Goal: Task Accomplishment & Management: Complete application form

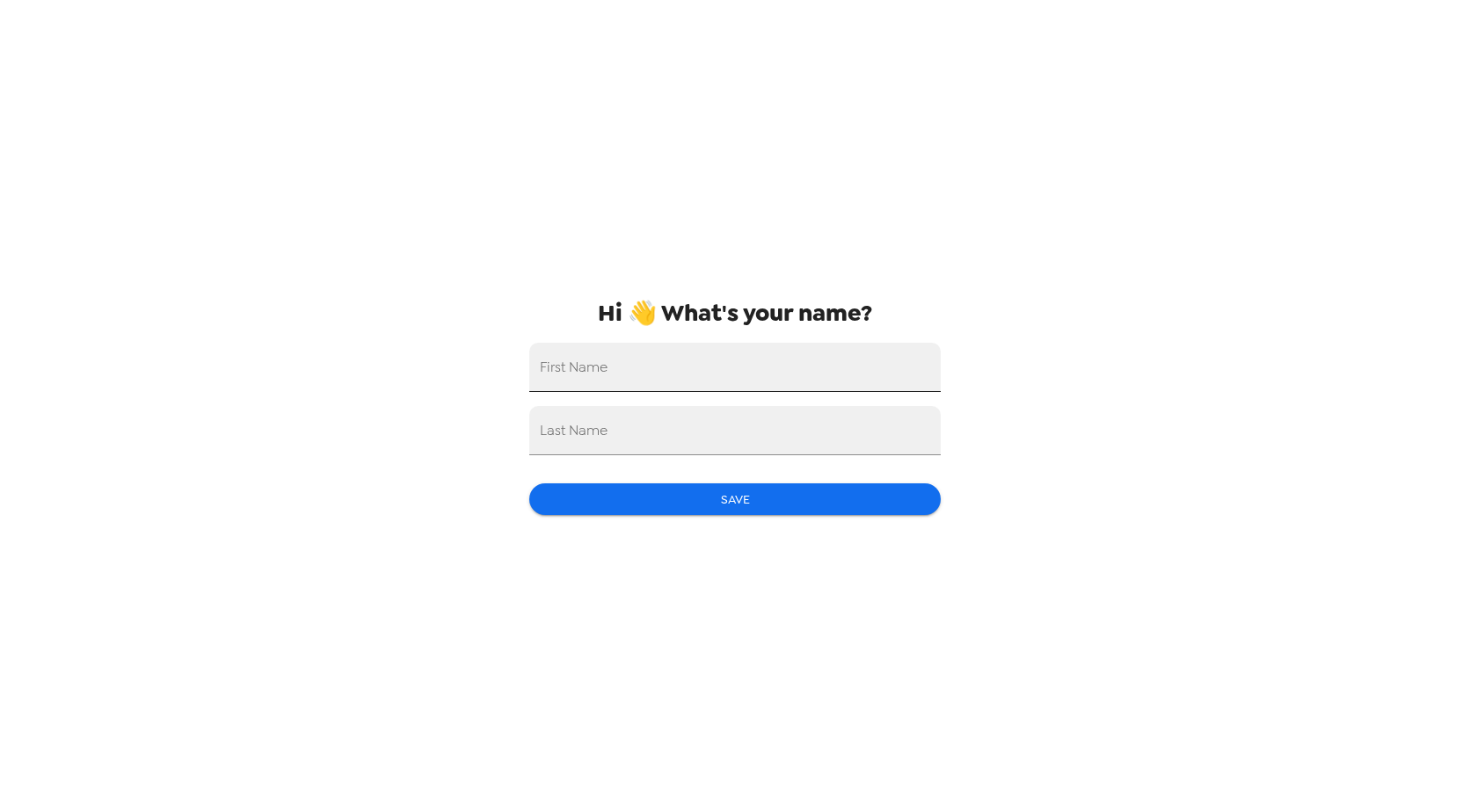
click at [684, 363] on input "First Name" at bounding box center [735, 367] width 412 height 49
type input "Crystal"
click at [653, 443] on input "Last Name" at bounding box center [735, 430] width 412 height 49
type input "[PERSON_NAME]"
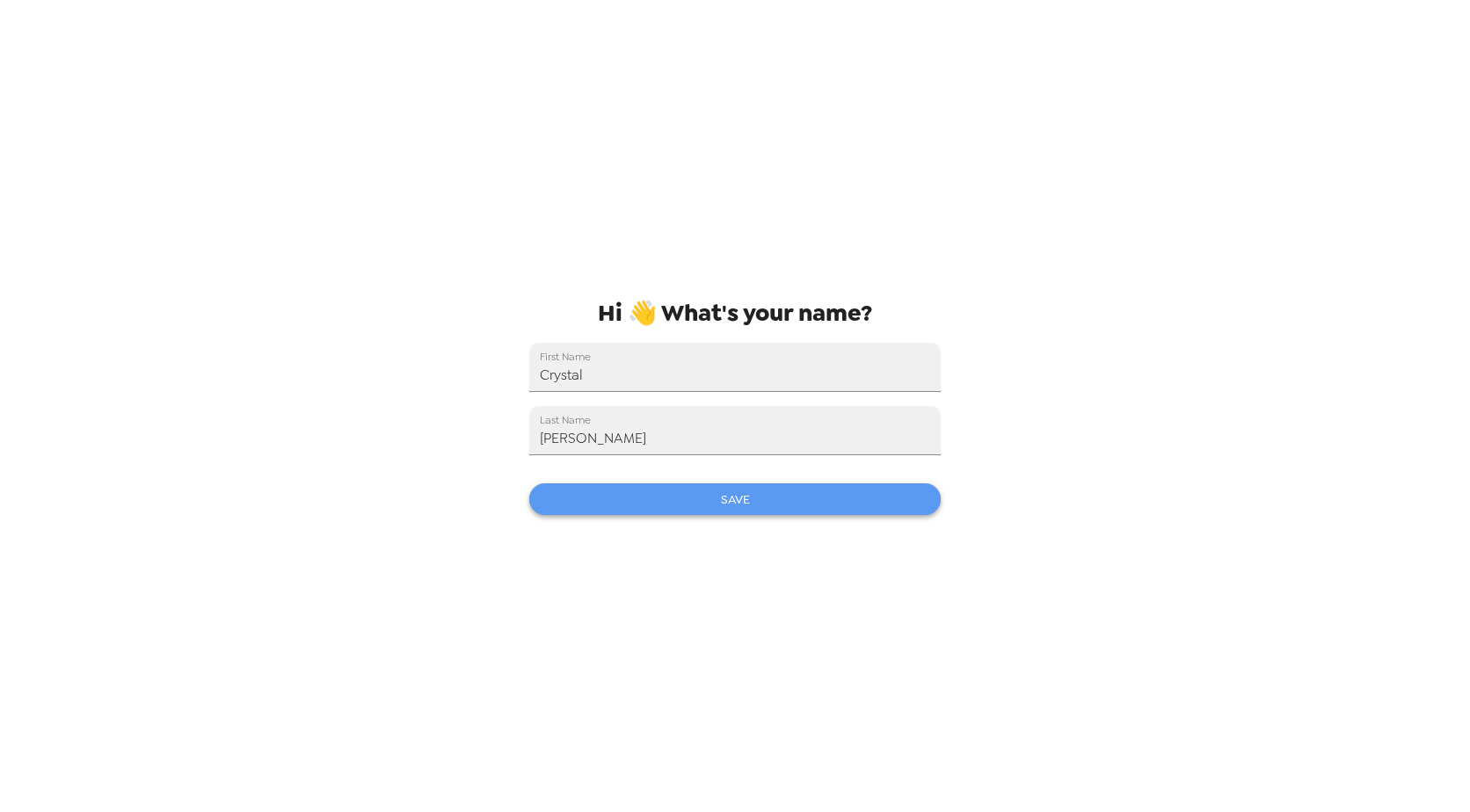
click at [713, 513] on button "Save" at bounding box center [735, 499] width 412 height 32
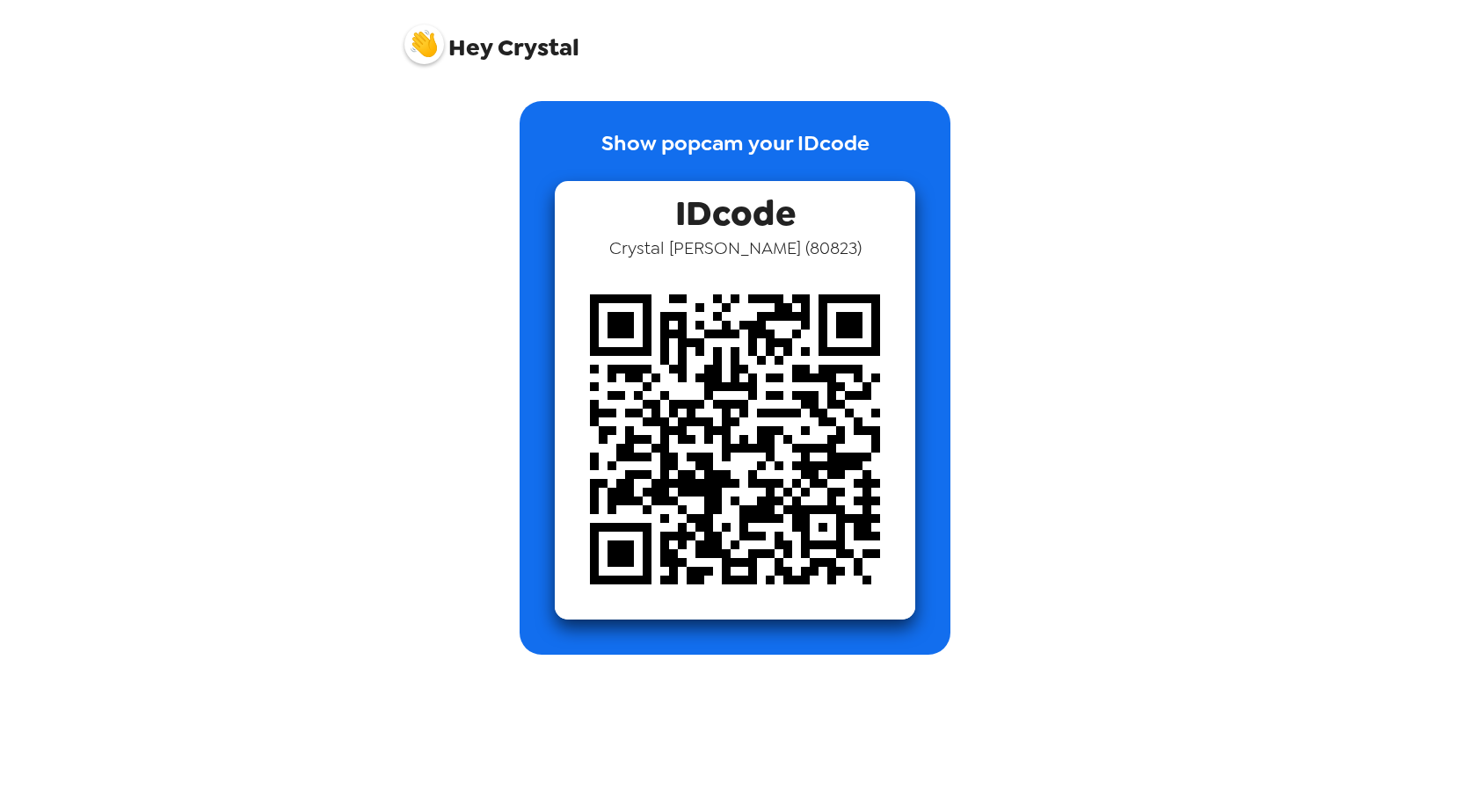
click at [1022, 257] on div "Show popcam your IDcode IDcode Crystal Ponce ( 80823 )" at bounding box center [735, 377] width 668 height 554
drag, startPoint x: 683, startPoint y: 155, endPoint x: 706, endPoint y: 152, distance: 23.2
click at [706, 152] on p "Show popcam your IDcode" at bounding box center [735, 154] width 268 height 54
drag, startPoint x: 706, startPoint y: 152, endPoint x: 837, endPoint y: 158, distance: 131.1
click at [837, 158] on p "Show popcam your IDcode" at bounding box center [735, 154] width 268 height 54
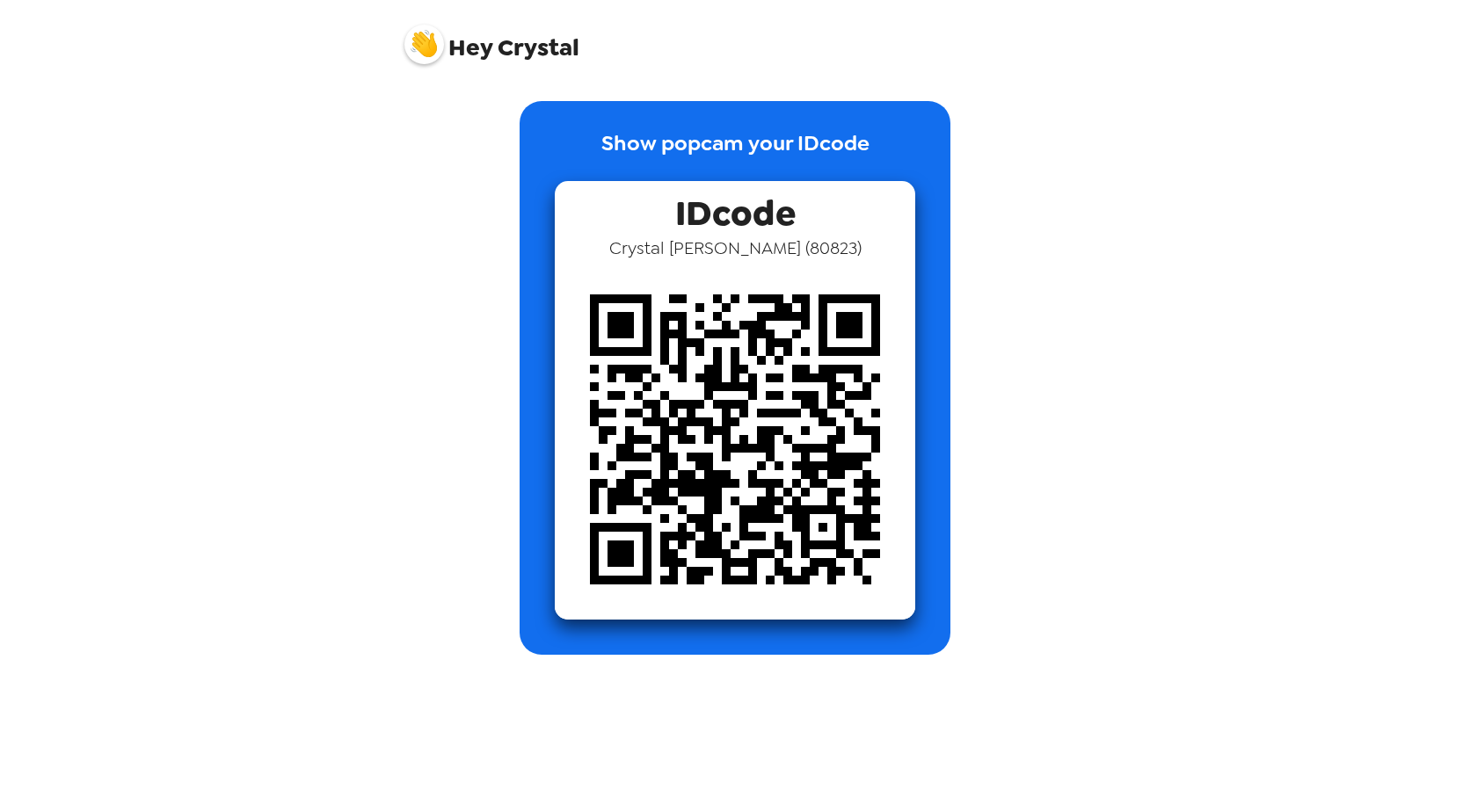
click at [741, 246] on span "Crystal Ponce ( 80823 )" at bounding box center [735, 248] width 253 height 23
click at [930, 249] on div "Show popcam your IDcode IDcode Crystal Ponce ( 80823 )" at bounding box center [735, 377] width 431 height 554
click at [789, 136] on p "Show popcam your IDcode" at bounding box center [735, 154] width 268 height 54
click at [788, 572] on img at bounding box center [735, 439] width 361 height 361
click at [432, 52] on img at bounding box center [424, 44] width 40 height 40
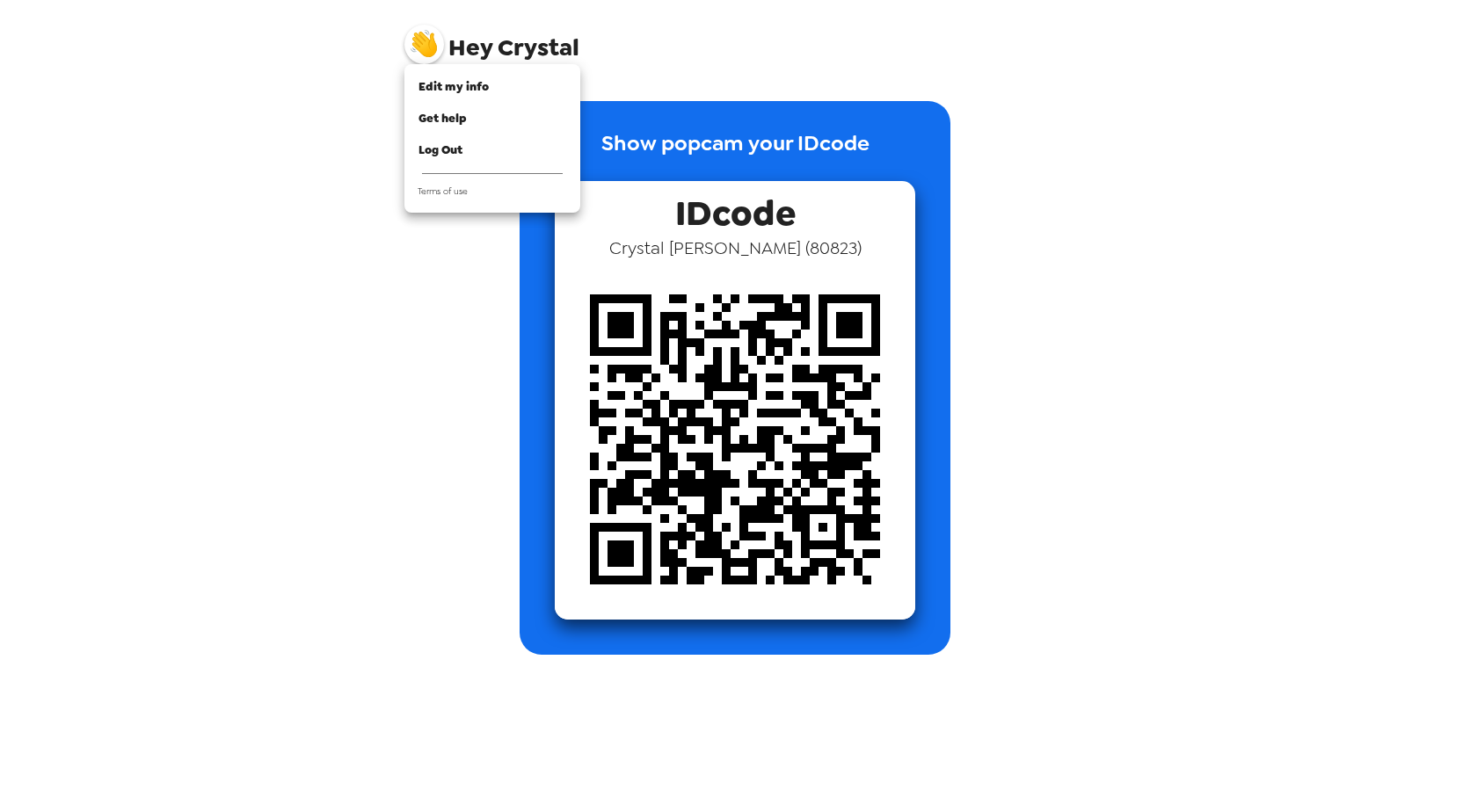
click at [572, 45] on div at bounding box center [735, 406] width 1470 height 812
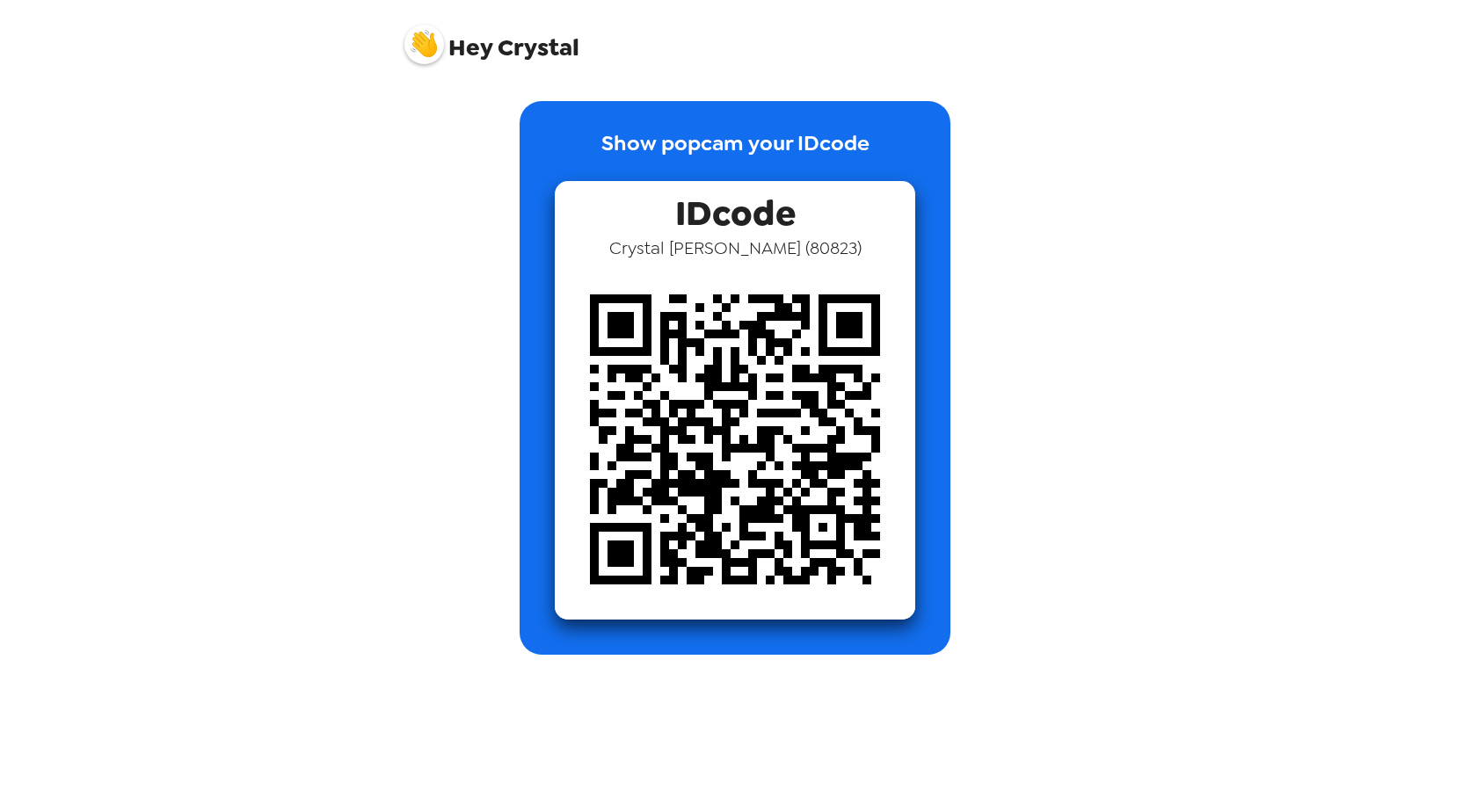
click at [530, 60] on span "Hey Crystal" at bounding box center [491, 38] width 175 height 44
click at [489, 594] on div "Show popcam your IDcode IDcode Crystal Ponce ( 80823 )" at bounding box center [735, 377] width 668 height 554
click at [627, 539] on img at bounding box center [735, 439] width 361 height 361
click at [616, 331] on img at bounding box center [735, 439] width 361 height 361
drag, startPoint x: 673, startPoint y: 136, endPoint x: 876, endPoint y: 137, distance: 203.0
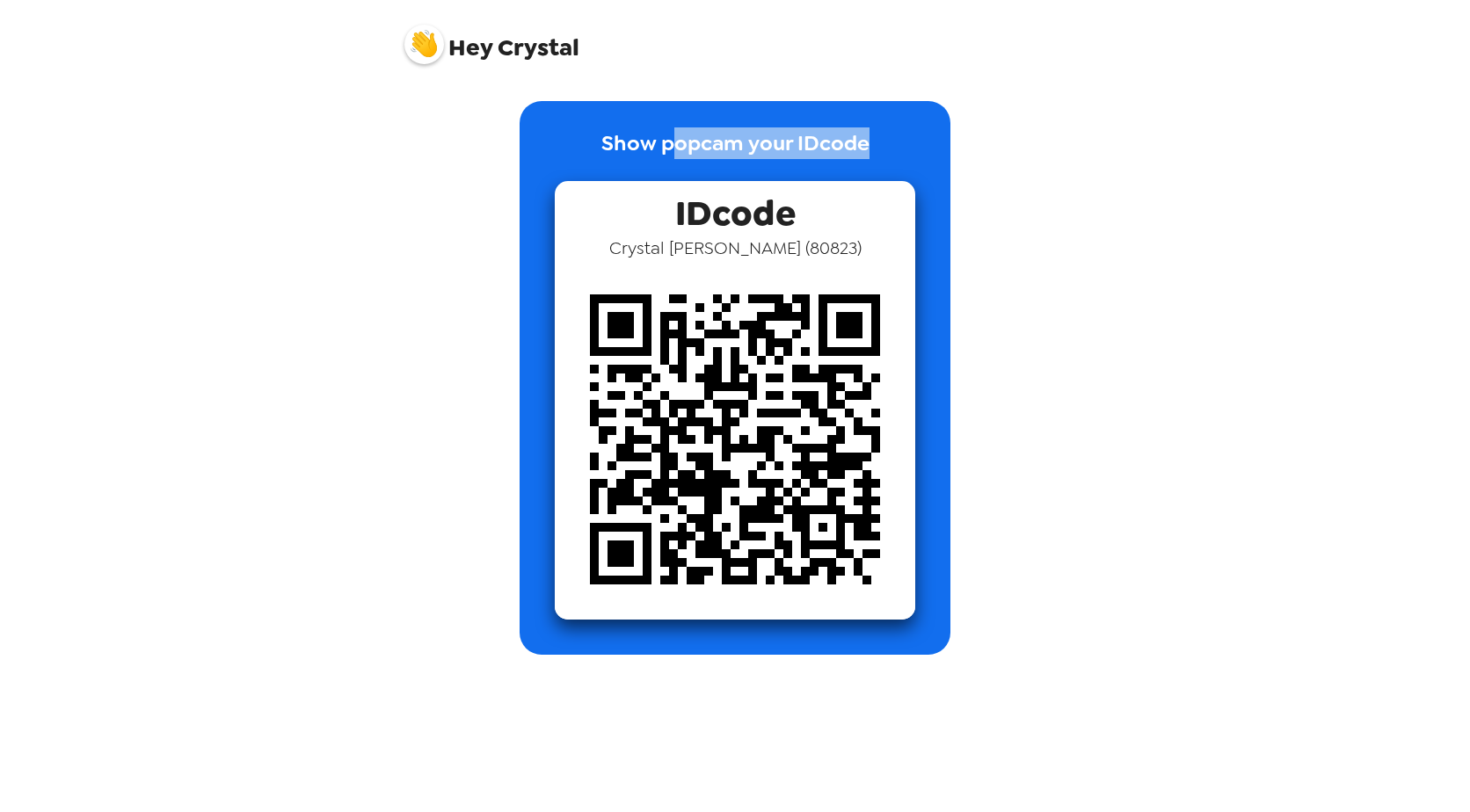
click at [876, 137] on div "Show popcam your IDcode IDcode Crystal Ponce ( 80823 )" at bounding box center [735, 377] width 431 height 554
drag, startPoint x: 876, startPoint y: 137, endPoint x: 931, endPoint y: 152, distance: 57.0
click at [931, 152] on div "Show popcam your IDcode IDcode Crystal Ponce ( 80823 )" at bounding box center [735, 377] width 431 height 554
click at [753, 51] on div "Hey Crystal" at bounding box center [735, 37] width 703 height 75
click at [1291, 220] on div "Hey Crystal Show popcam your IDcode IDcode Crystal Ponce ( 80823 )" at bounding box center [735, 406] width 1470 height 812
